Goal: Book appointment/travel/reservation

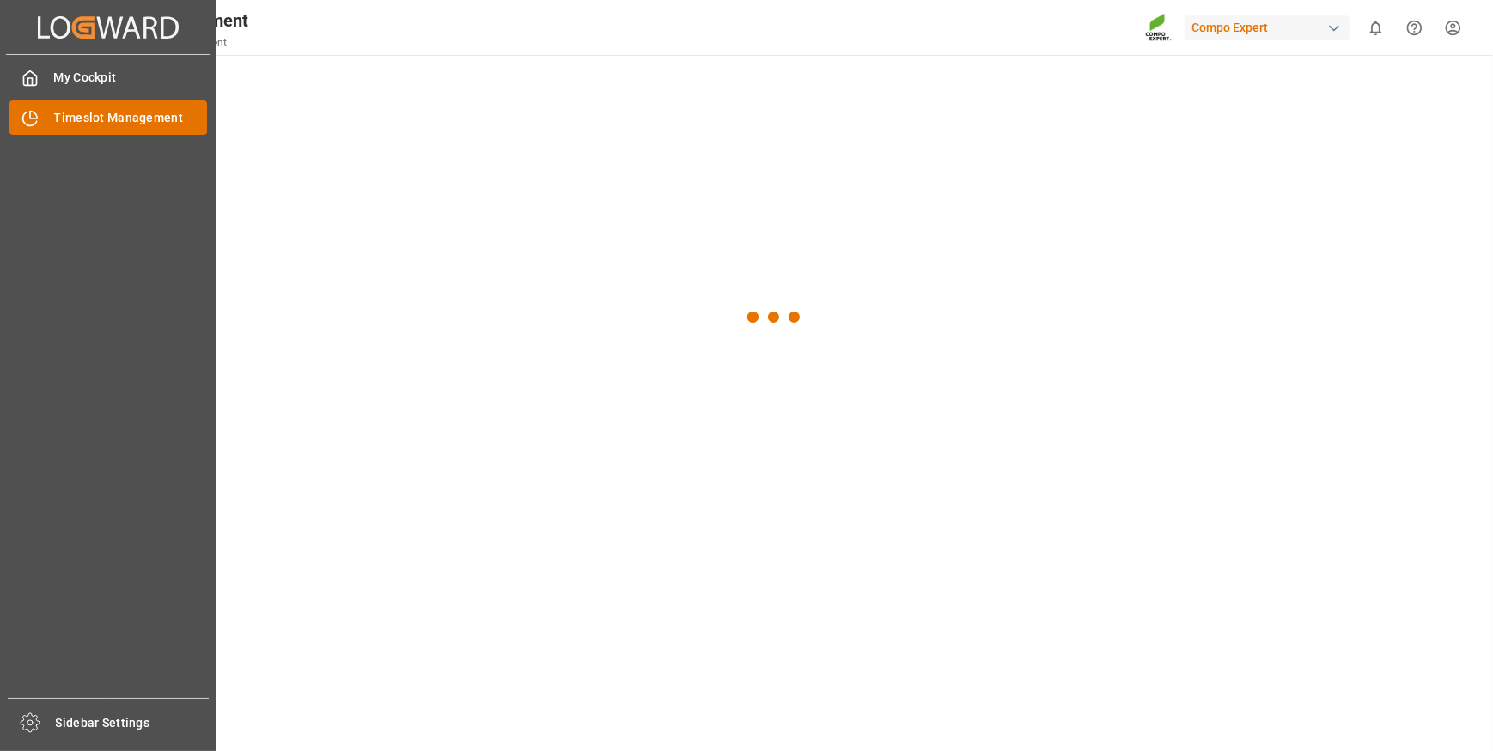
click at [163, 124] on span "Timeslot Management" at bounding box center [131, 118] width 154 height 18
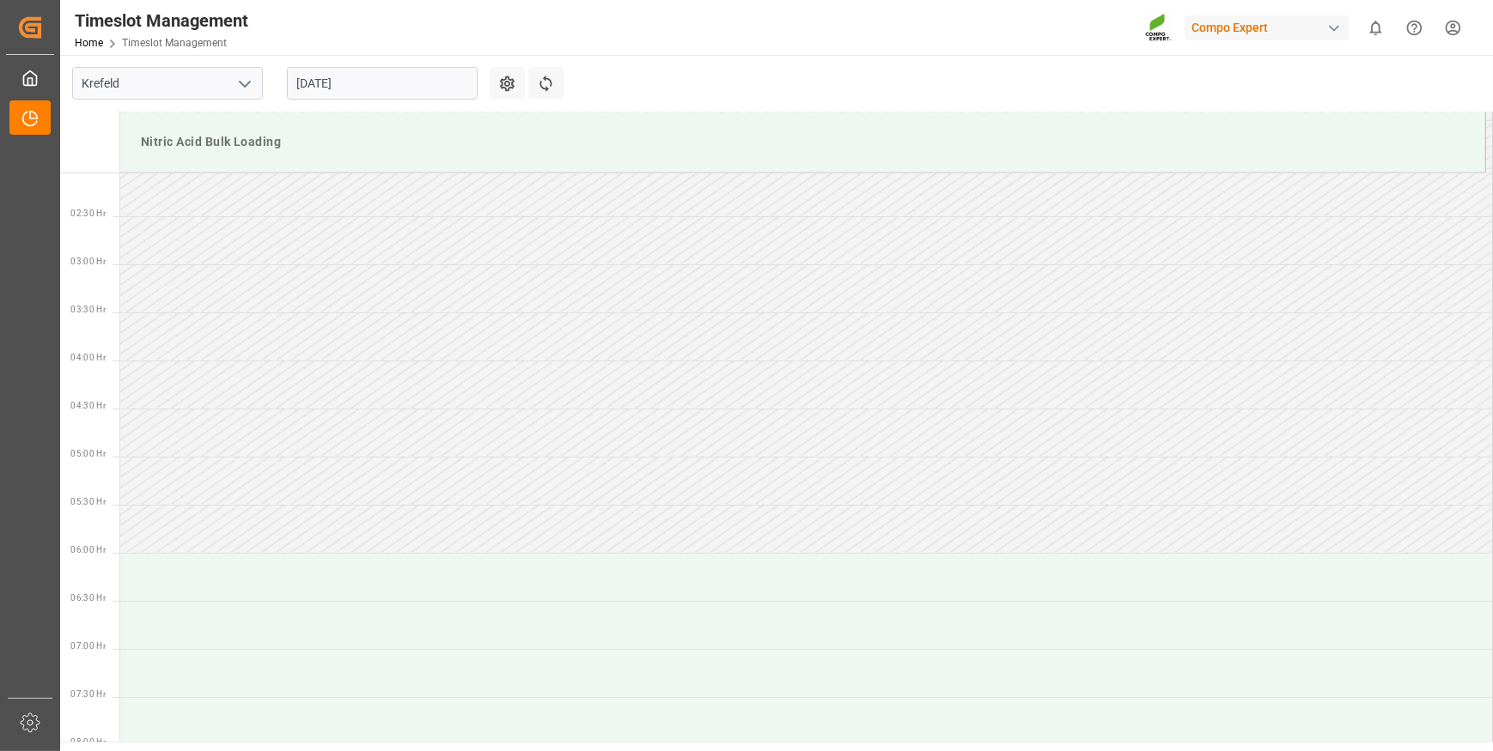
scroll to position [193, 0]
click at [384, 82] on input "[DATE]" at bounding box center [382, 83] width 191 height 33
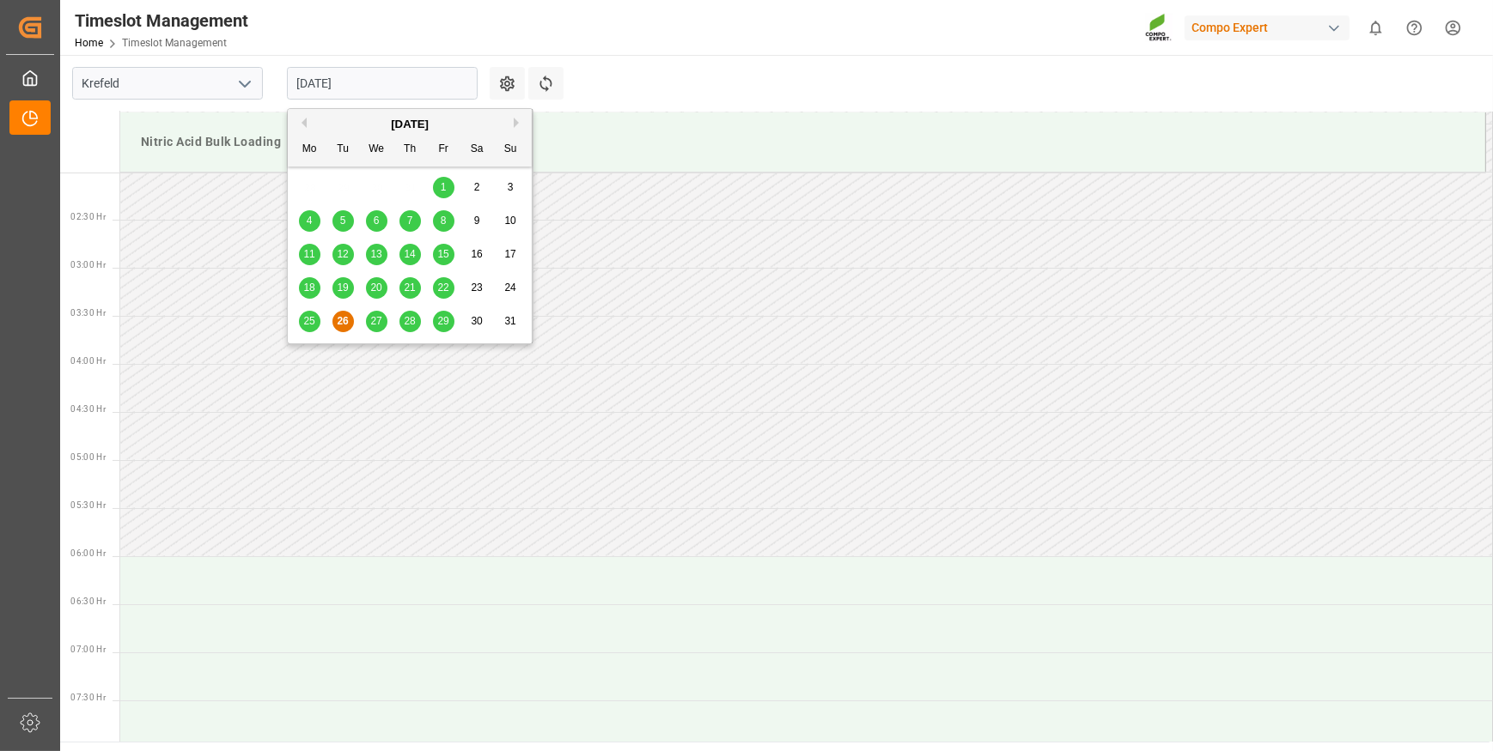
click at [313, 322] on span "25" at bounding box center [308, 321] width 11 height 12
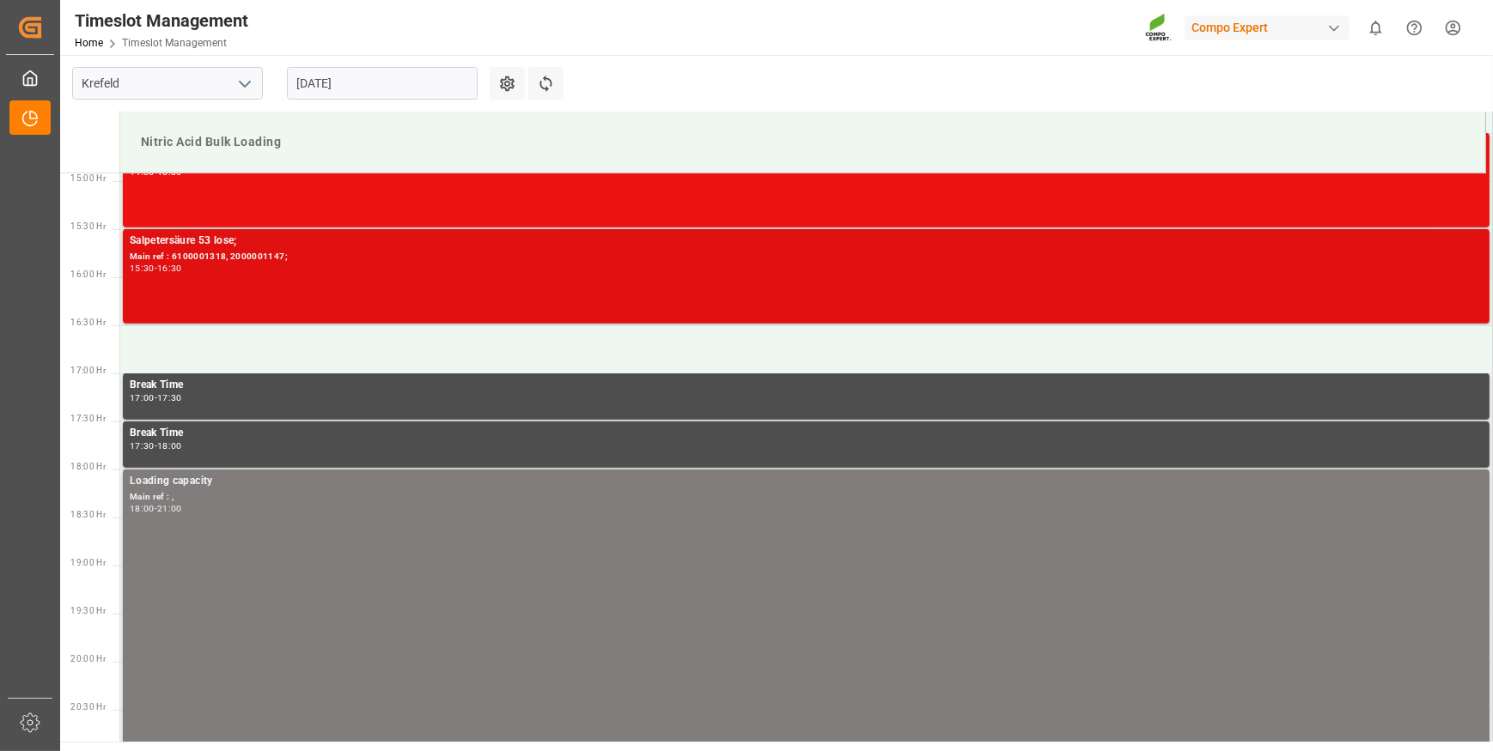
scroll to position [1443, 0]
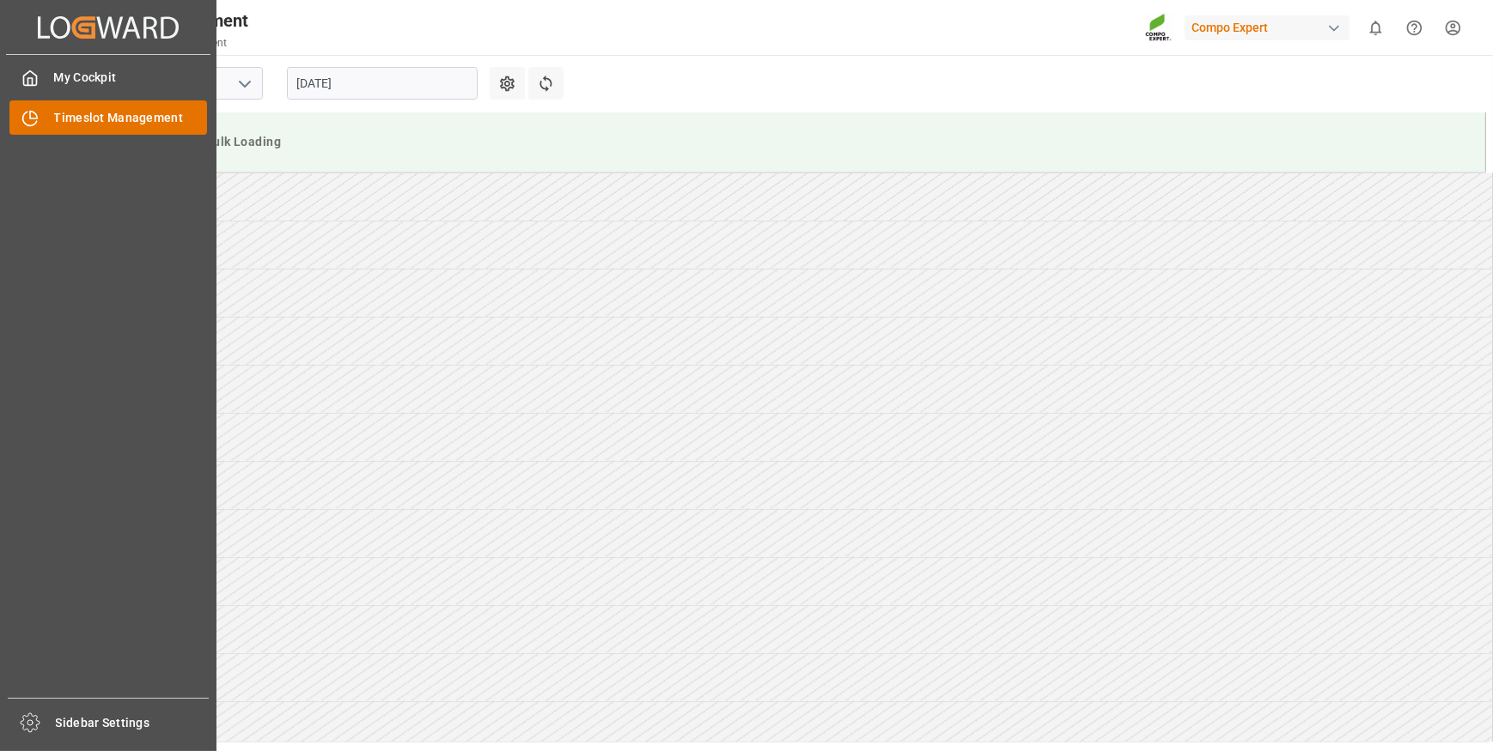
click at [37, 121] on icon at bounding box center [29, 118] width 17 height 17
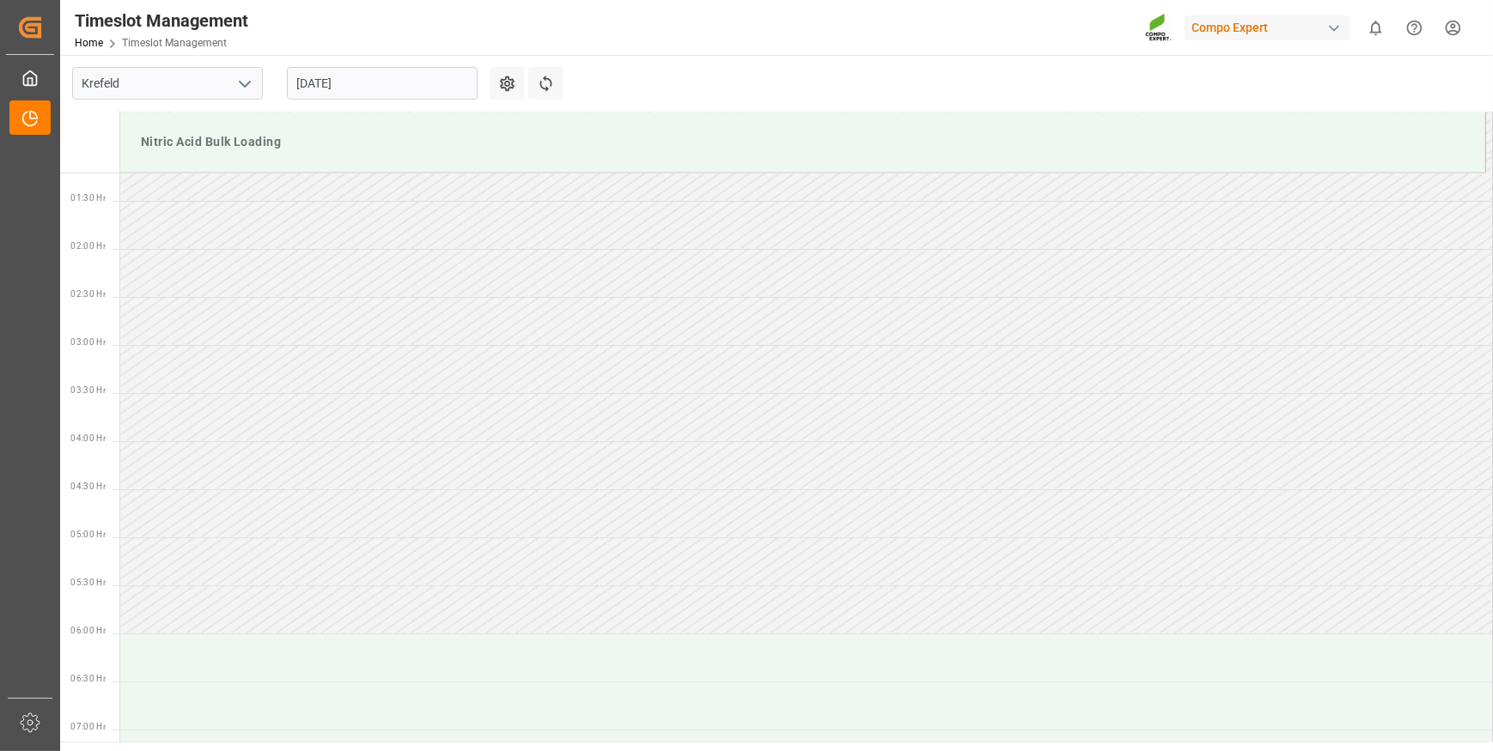
scroll to position [77, 0]
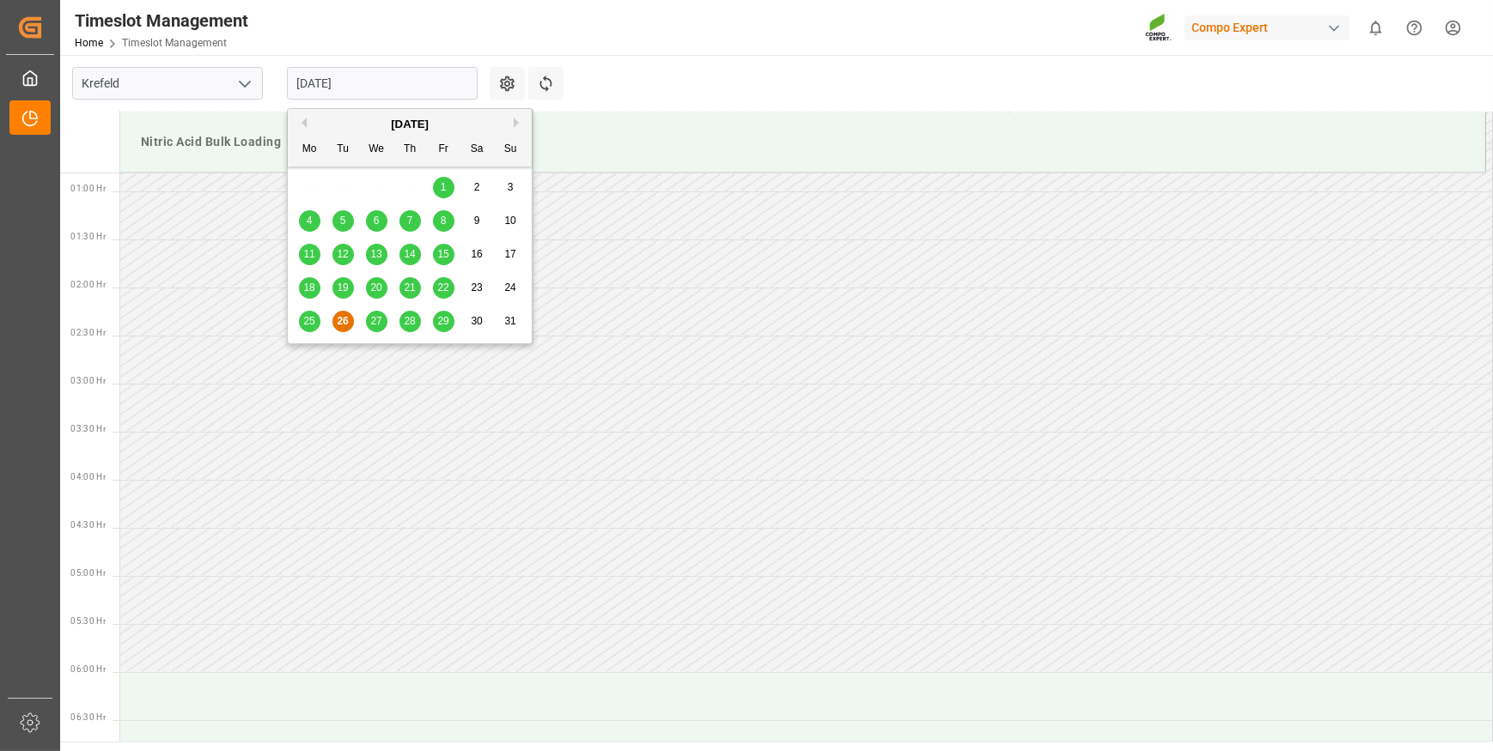
click at [381, 91] on input "[DATE]" at bounding box center [382, 83] width 191 height 33
click at [630, 453] on td at bounding box center [805, 456] width 1371 height 48
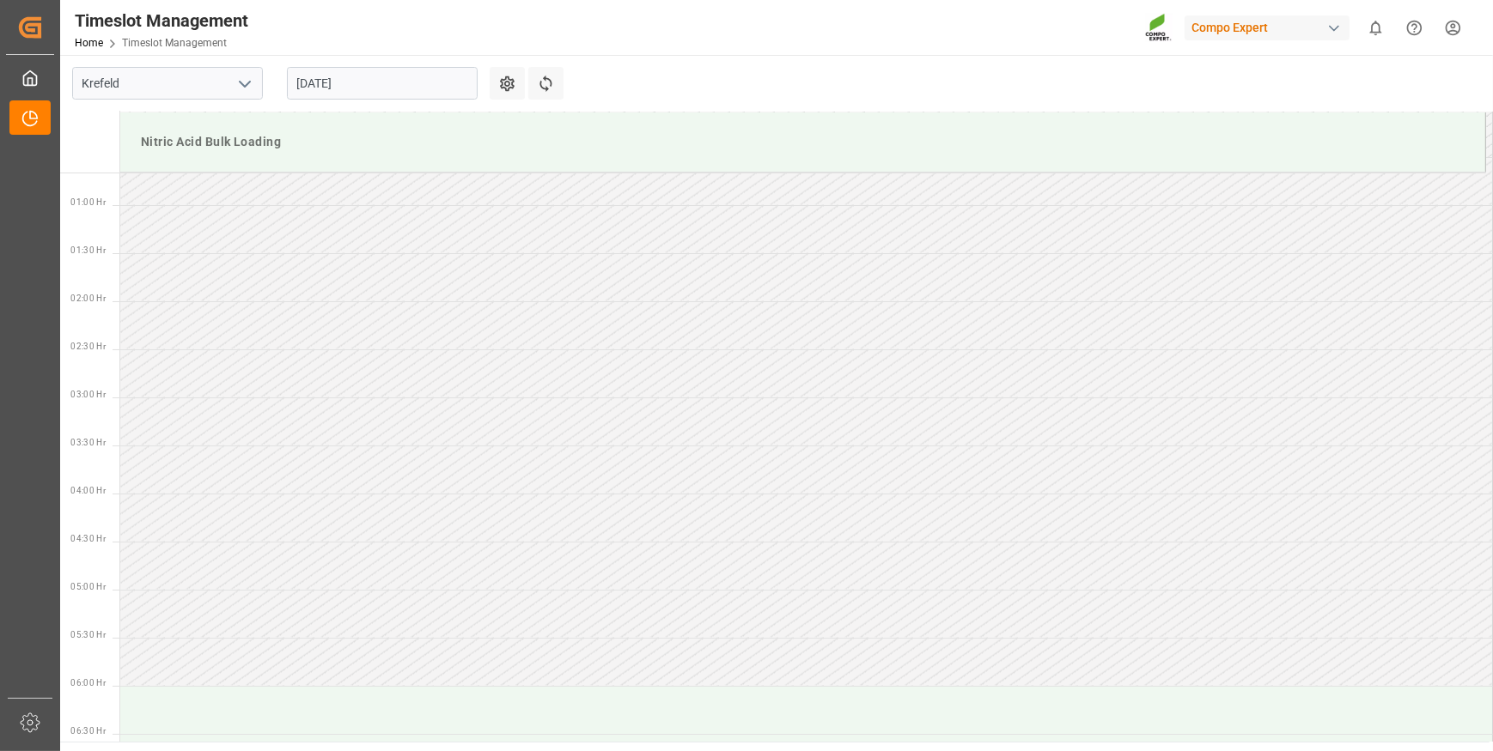
scroll to position [0, 0]
click at [385, 83] on input "[DATE]" at bounding box center [382, 83] width 191 height 33
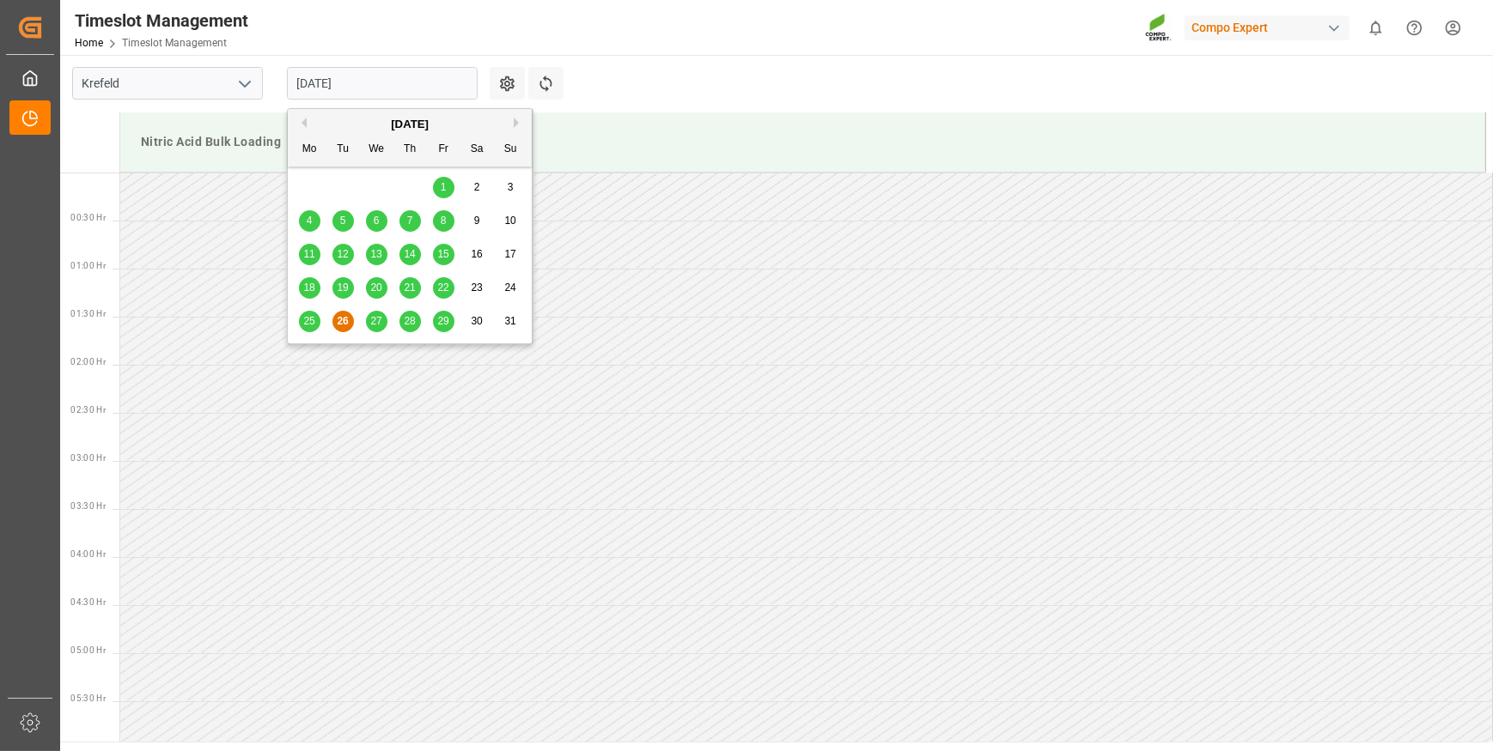
click at [307, 330] on div "25" at bounding box center [309, 322] width 21 height 21
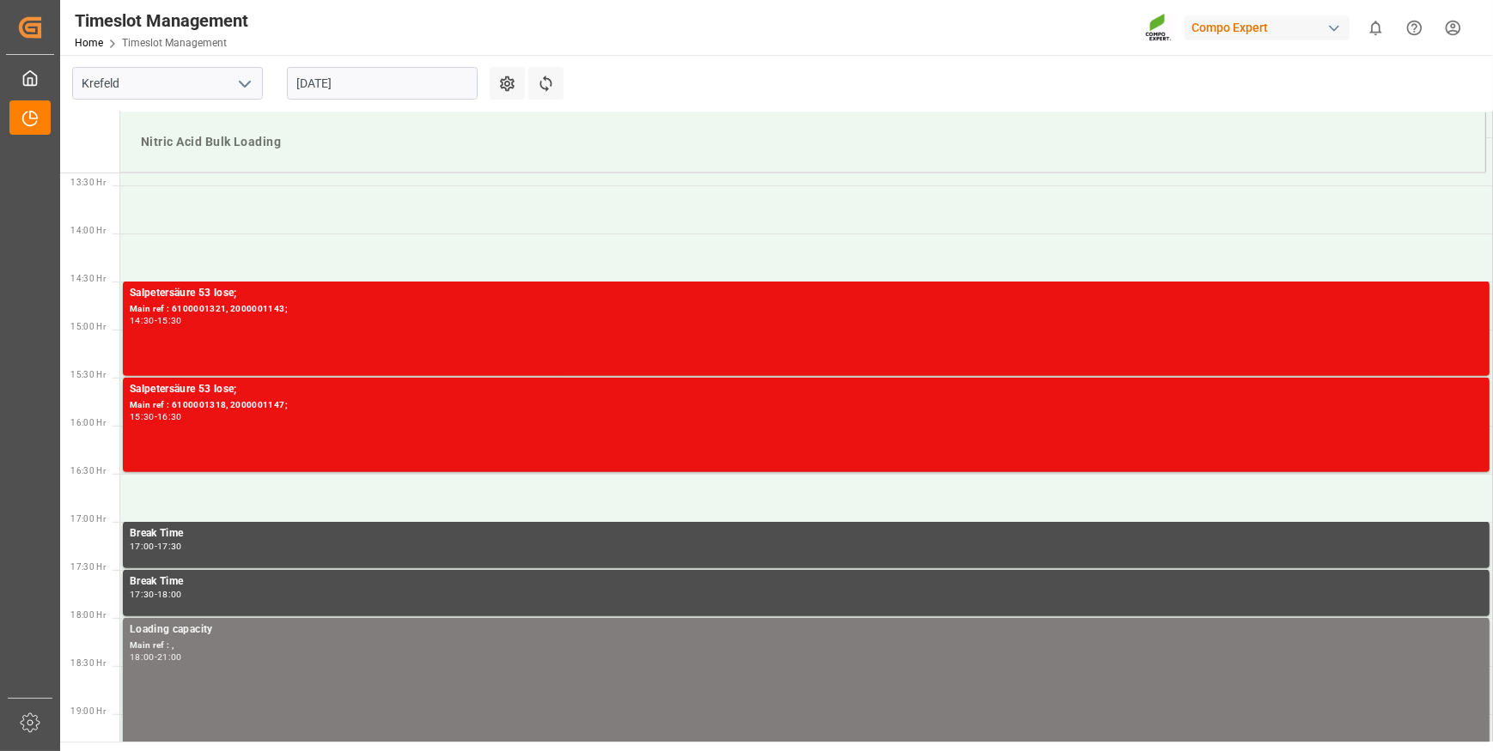
scroll to position [1286, 0]
